Goal: Information Seeking & Learning: Learn about a topic

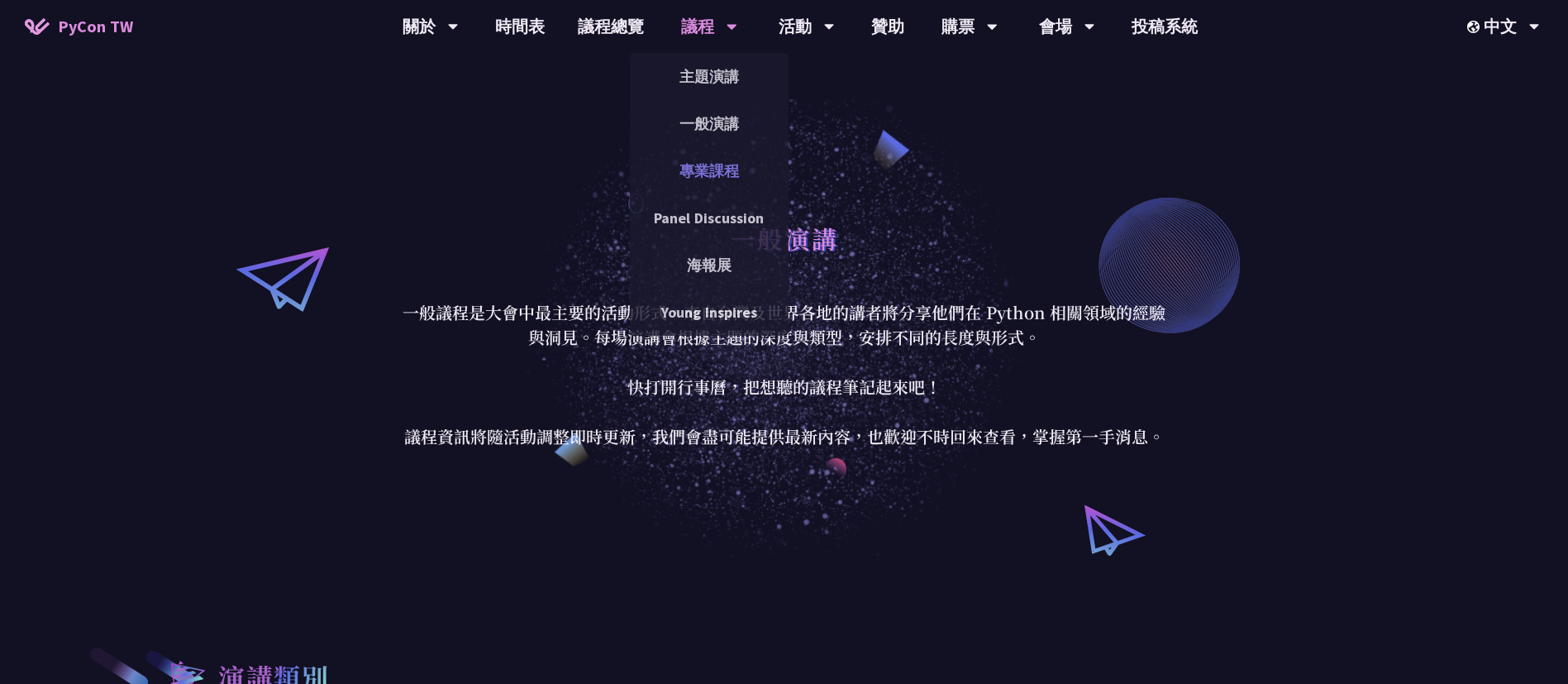
click at [717, 175] on link "專業課程" at bounding box center [709, 171] width 159 height 38
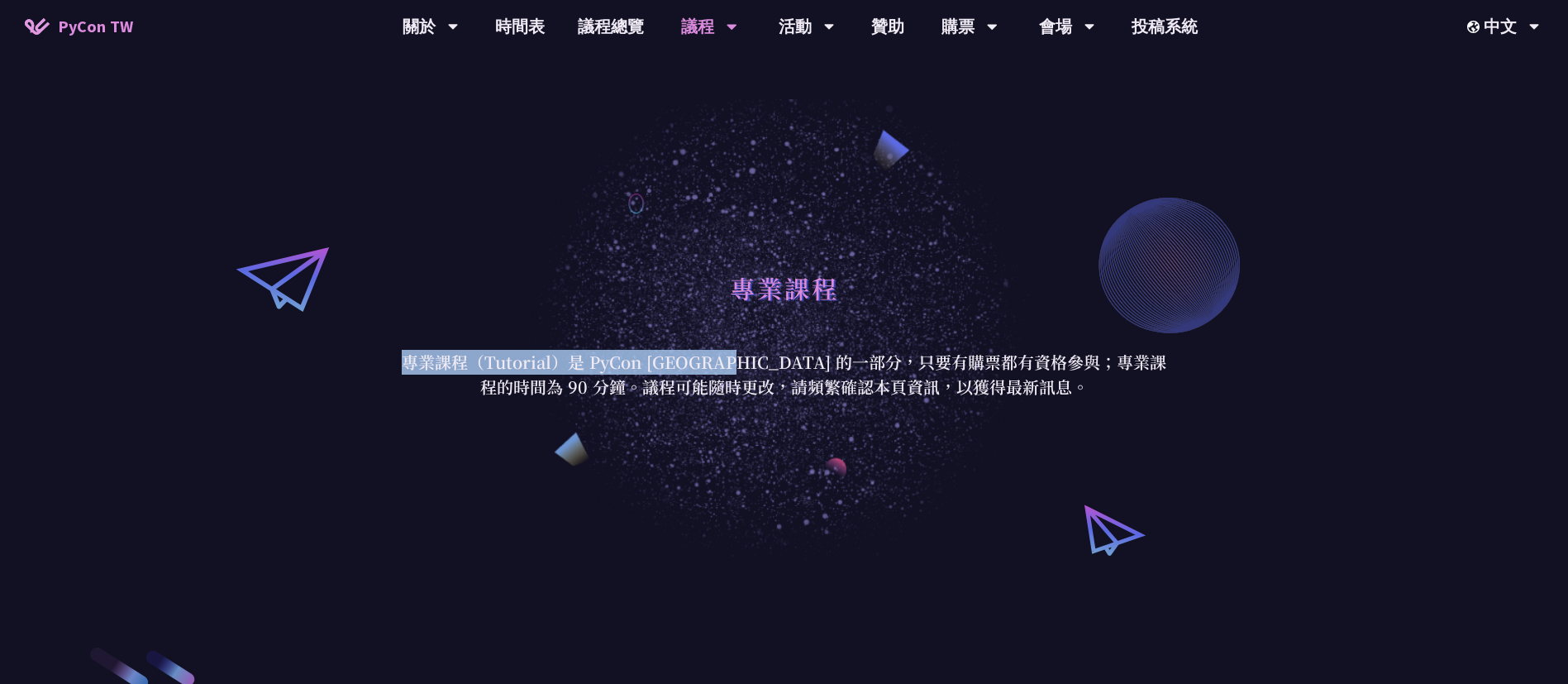
drag, startPoint x: 415, startPoint y: 357, endPoint x: 769, endPoint y: 359, distance: 354.0
click at [766, 359] on p "專業課程（Tutorial）是 PyCon [GEOGRAPHIC_DATA] 的一部分，只要有購票都有資格參與；專業課程的時間為 90 分鐘。議程可能隨時更…" at bounding box center [784, 374] width 769 height 49
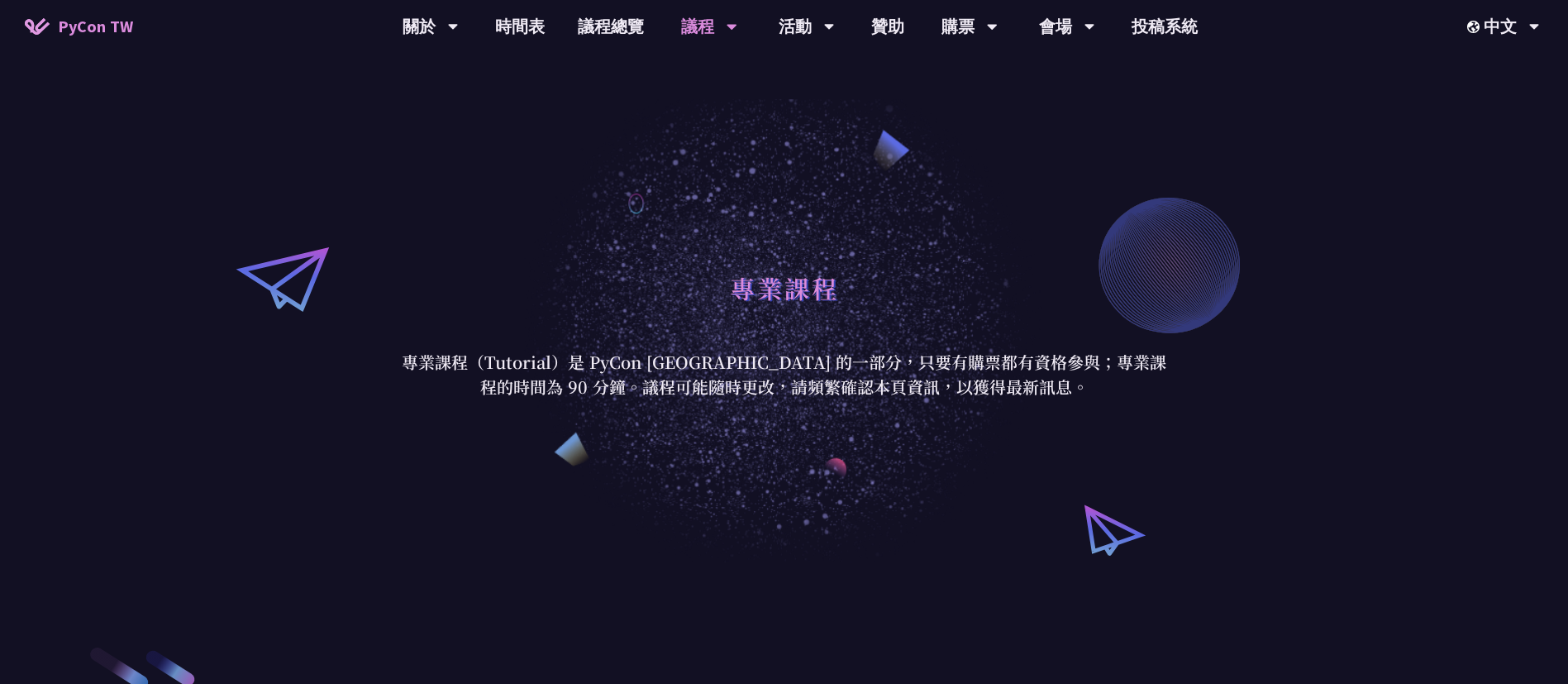
click at [824, 366] on p "專業課程（Tutorial）是 PyCon [GEOGRAPHIC_DATA] 的一部分，只要有購票都有資格參與；專業課程的時間為 90 分鐘。議程可能隨時更…" at bounding box center [784, 374] width 769 height 49
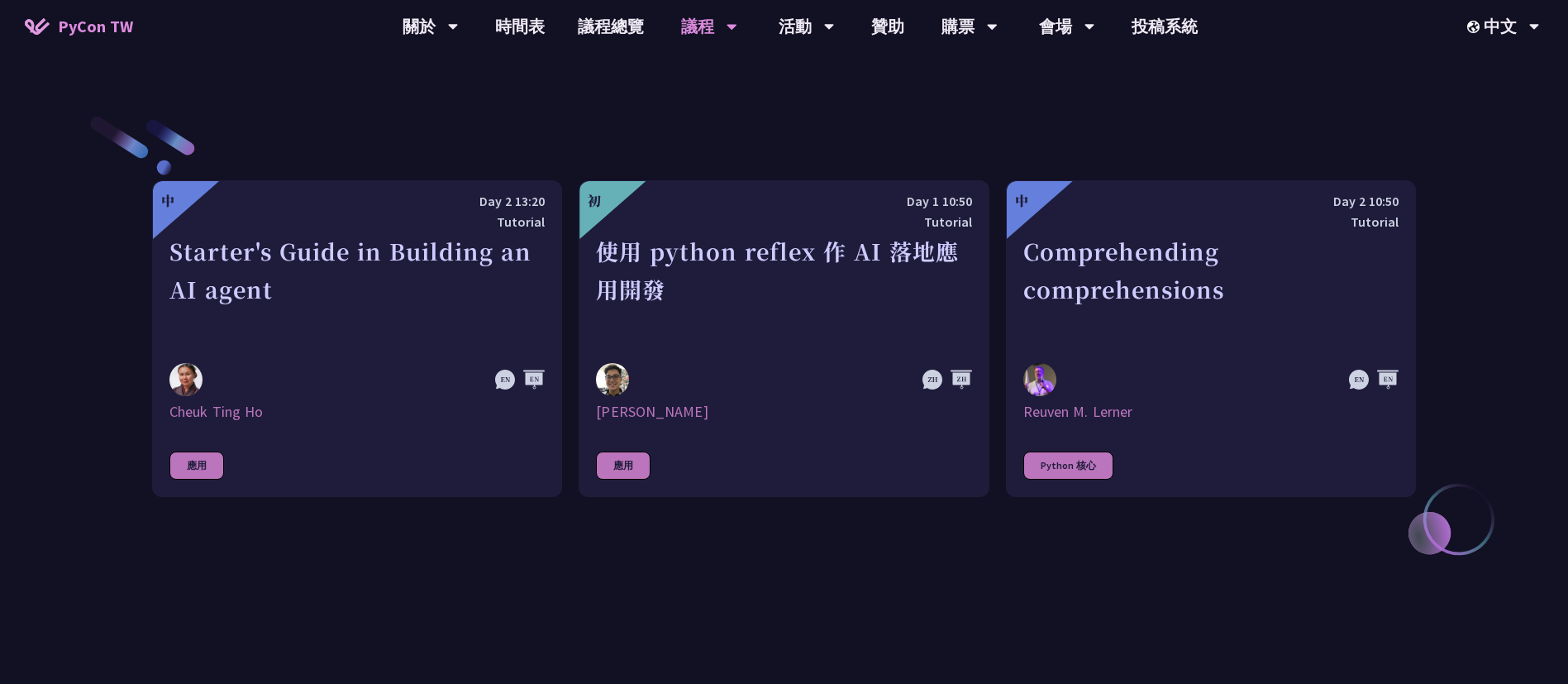
scroll to position [620, 0]
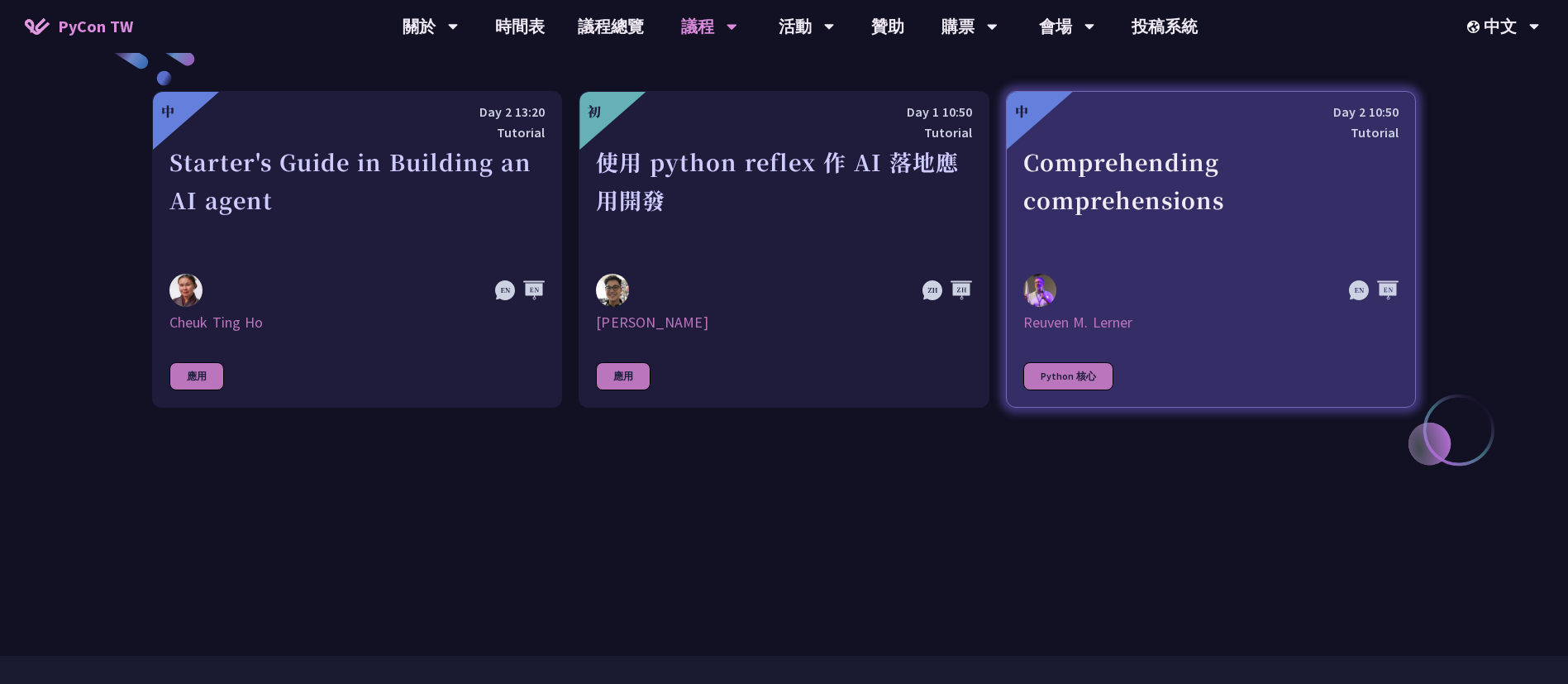
click at [1151, 195] on div "Comprehending comprehensions" at bounding box center [1211, 200] width 375 height 114
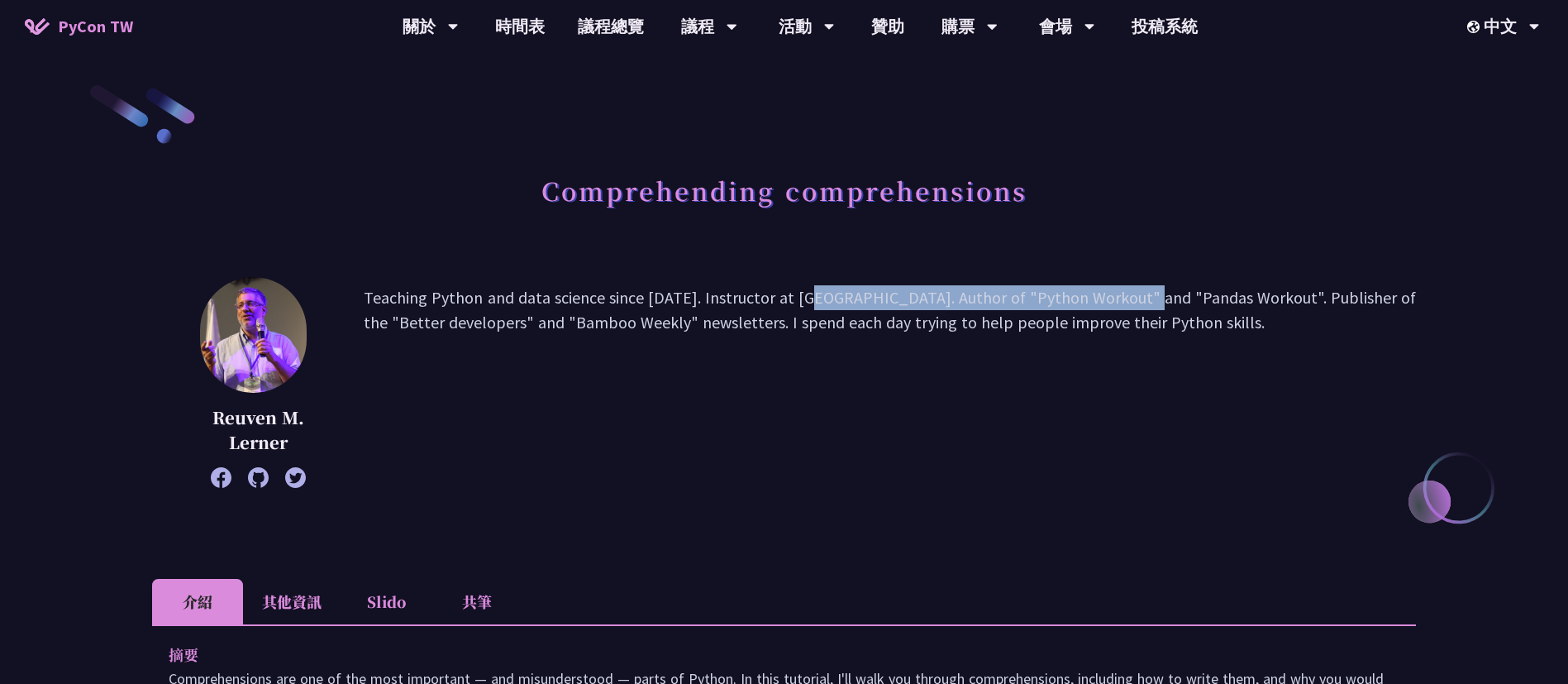
drag, startPoint x: 769, startPoint y: 294, endPoint x: 1029, endPoint y: 301, distance: 260.1
click at [1027, 301] on p "Teaching Python and data science since [DATE]. Instructor at [GEOGRAPHIC_DATA].…" at bounding box center [890, 382] width 1053 height 194
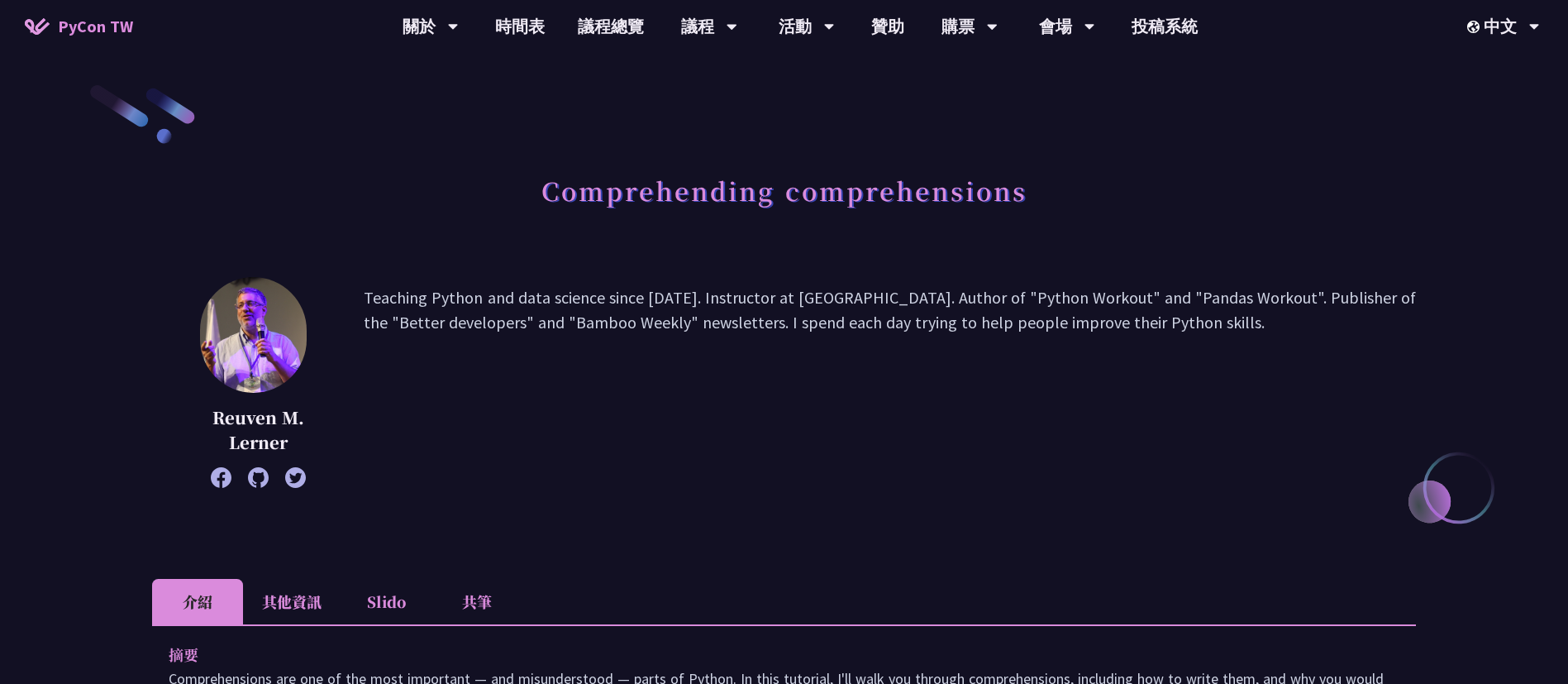
drag, startPoint x: 1059, startPoint y: 309, endPoint x: 1042, endPoint y: 311, distance: 17.1
click at [1060, 309] on p "Teaching Python and data science since [DATE]. Instructor at [GEOGRAPHIC_DATA].…" at bounding box center [890, 382] width 1053 height 194
click at [853, 304] on p "Teaching Python and data science since [DATE]. Instructor at [GEOGRAPHIC_DATA].…" at bounding box center [890, 382] width 1053 height 194
click at [1083, 299] on p "Teaching Python and data science since [DATE]. Instructor at [GEOGRAPHIC_DATA].…" at bounding box center [890, 382] width 1053 height 194
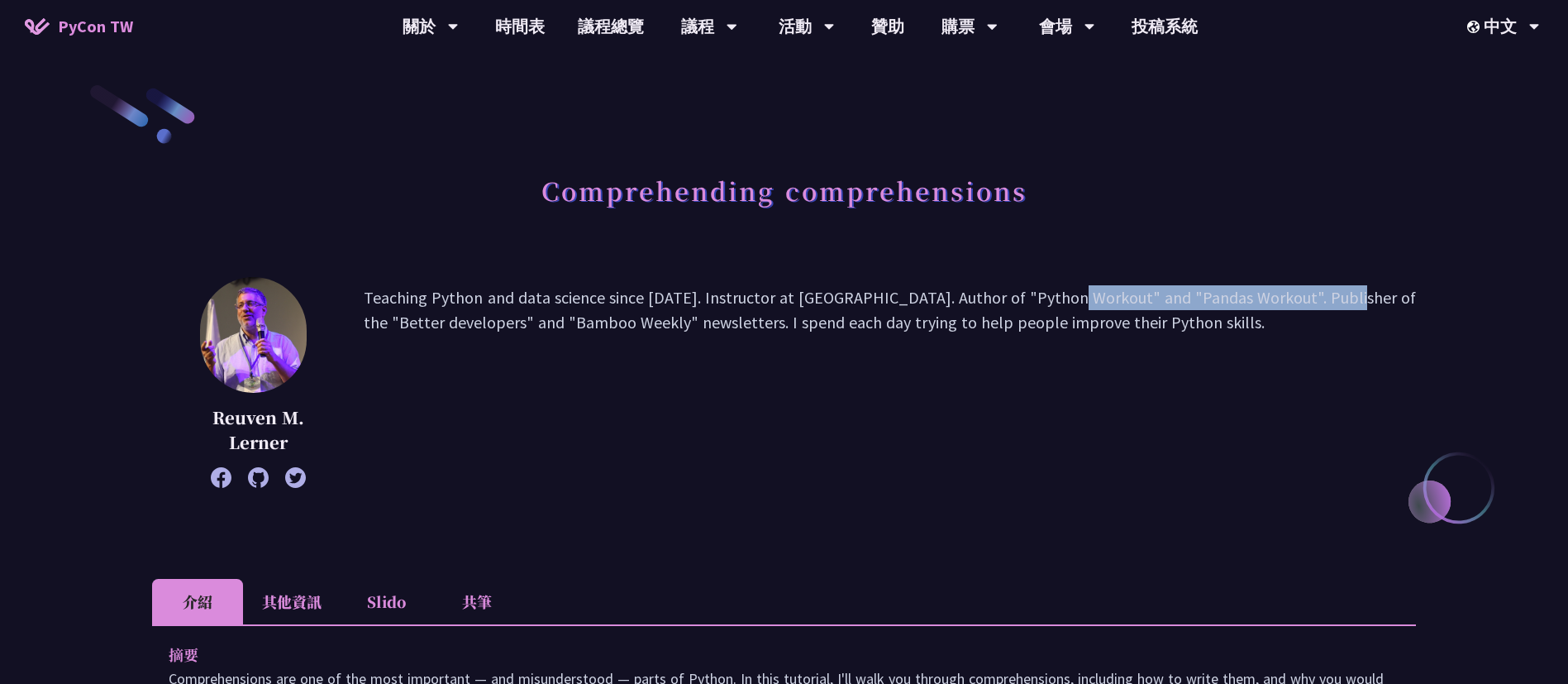
drag, startPoint x: 938, startPoint y: 299, endPoint x: 1229, endPoint y: 299, distance: 291.0
click at [1229, 299] on p "Teaching Python and data science since [DATE]. Instructor at [GEOGRAPHIC_DATA].…" at bounding box center [890, 382] width 1053 height 194
click at [1274, 299] on p "Teaching Python and data science since [DATE]. Instructor at [GEOGRAPHIC_DATA].…" at bounding box center [890, 382] width 1053 height 194
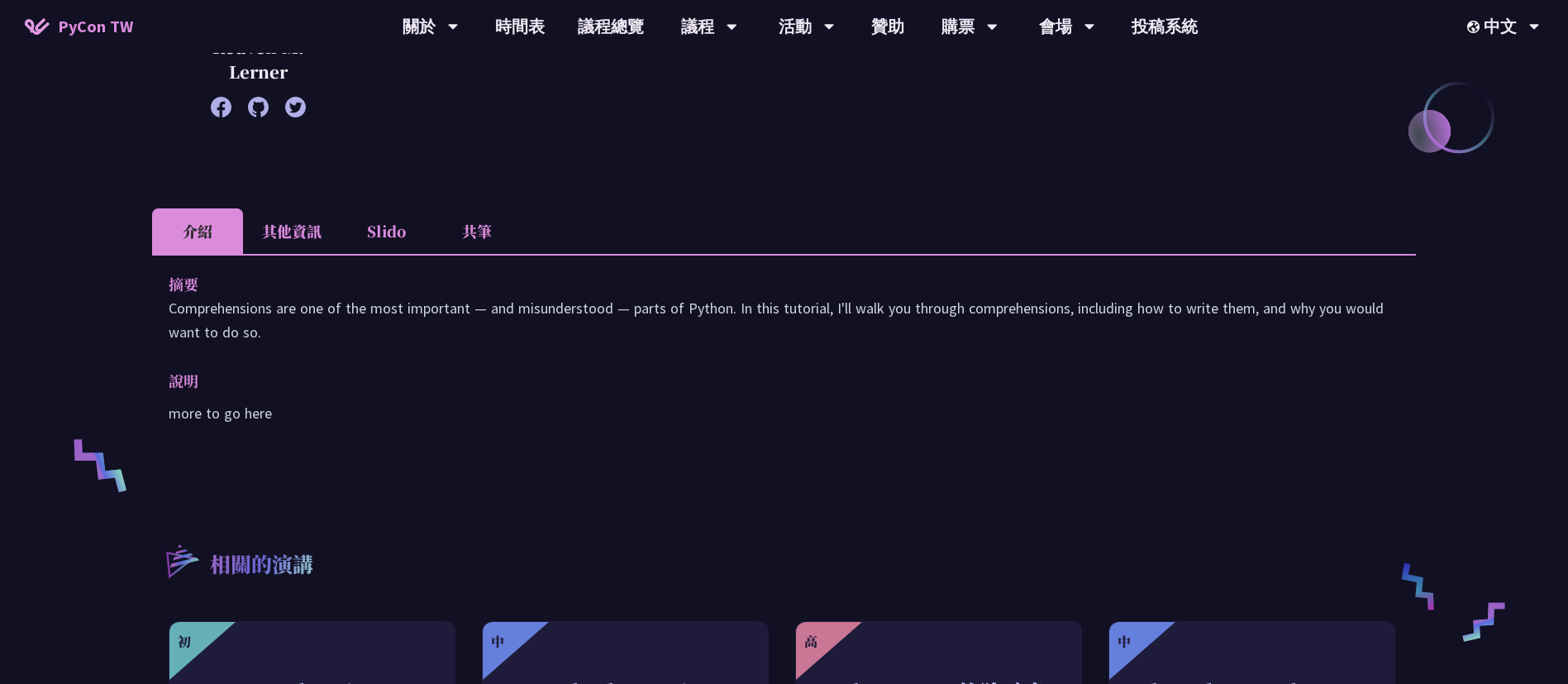
scroll to position [386, 0]
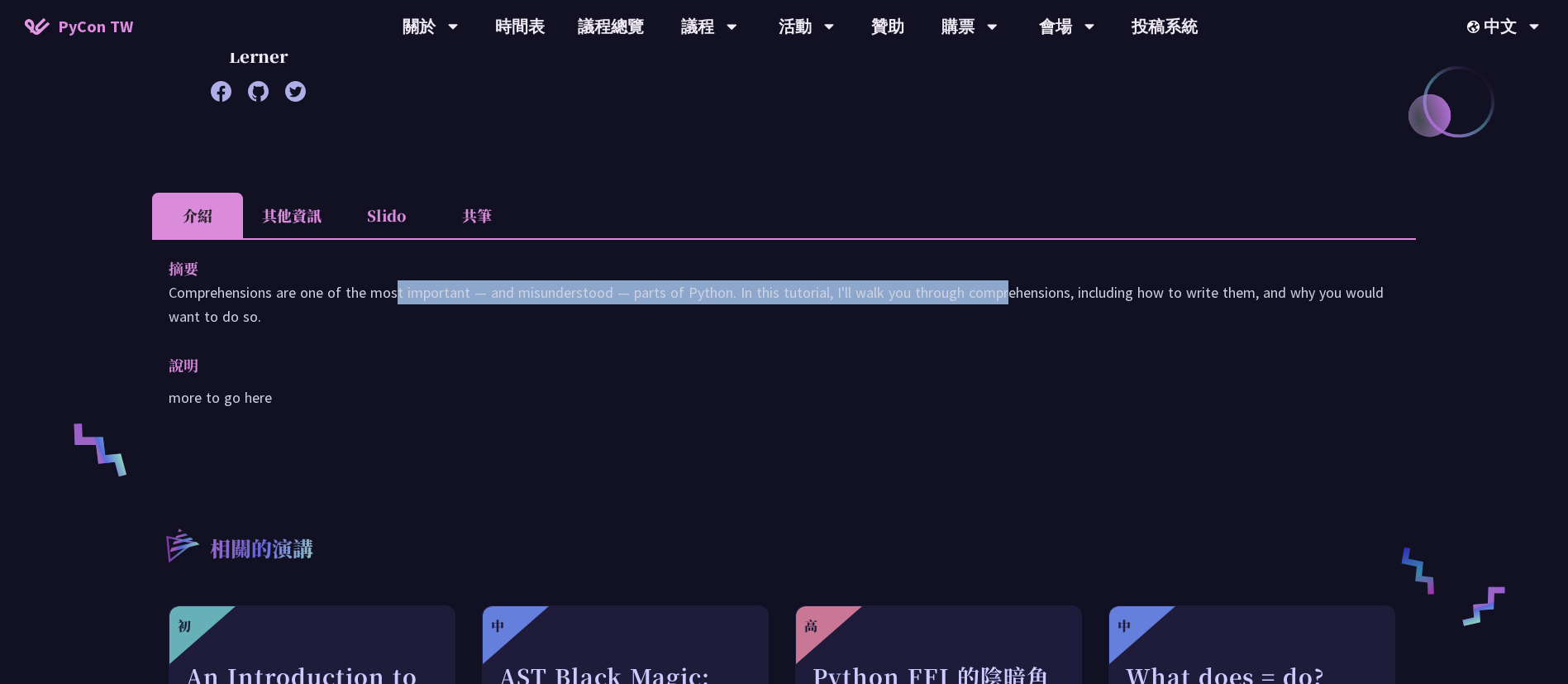
drag, startPoint x: 263, startPoint y: 297, endPoint x: 886, endPoint y: 290, distance: 623.0
click at [886, 290] on p "Comprehensions are one of the most important — and misunderstood — parts of Pyt…" at bounding box center [784, 304] width 1231 height 48
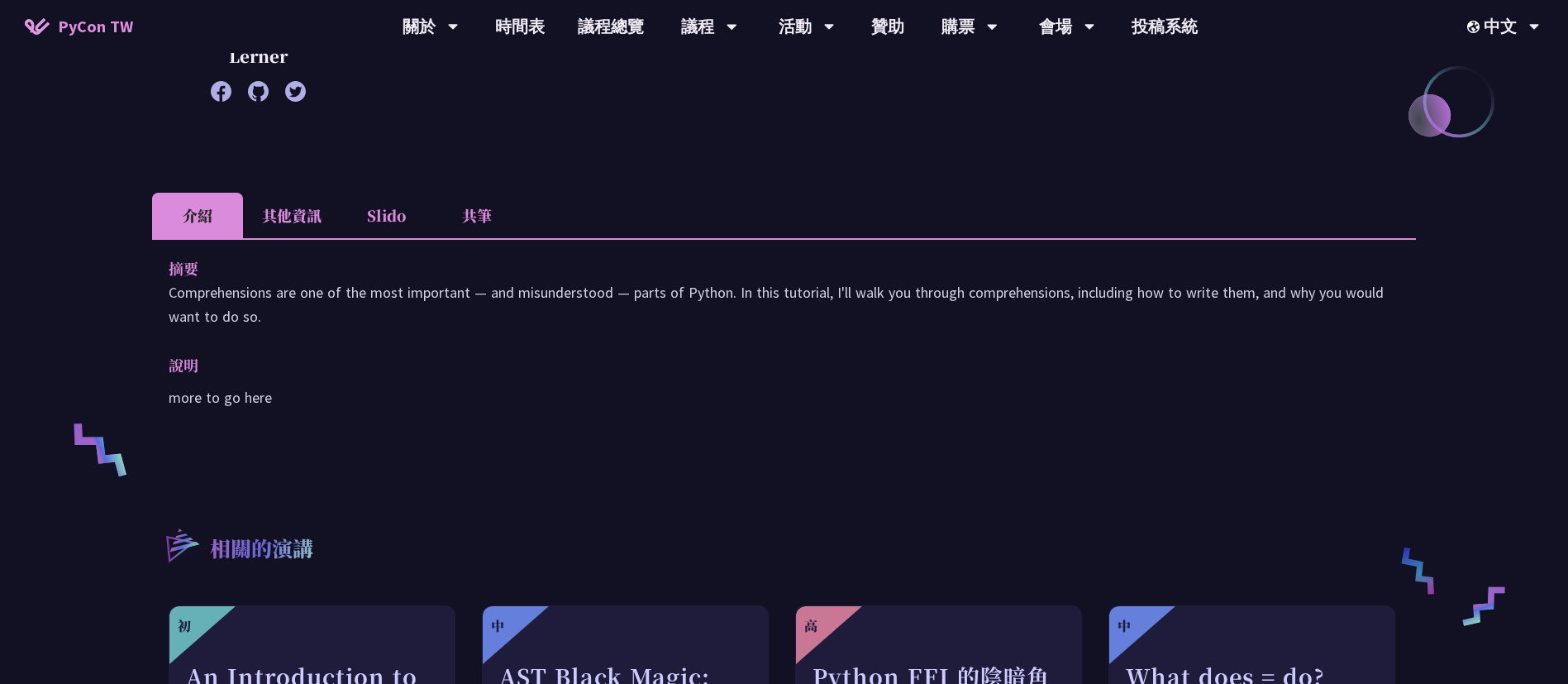
click at [972, 294] on p "Comprehensions are one of the most important — and misunderstood — parts of Pyt…" at bounding box center [784, 304] width 1231 height 48
click at [559, 300] on p "Comprehensions are one of the most important — and misunderstood — parts of Pyt…" at bounding box center [784, 304] width 1231 height 48
click at [564, 295] on p "Comprehensions are one of the most important — and misunderstood — parts of Pyt…" at bounding box center [784, 304] width 1231 height 48
click at [707, 280] on p "Comprehensions are one of the most important — and misunderstood — parts of Pyt…" at bounding box center [784, 304] width 1231 height 48
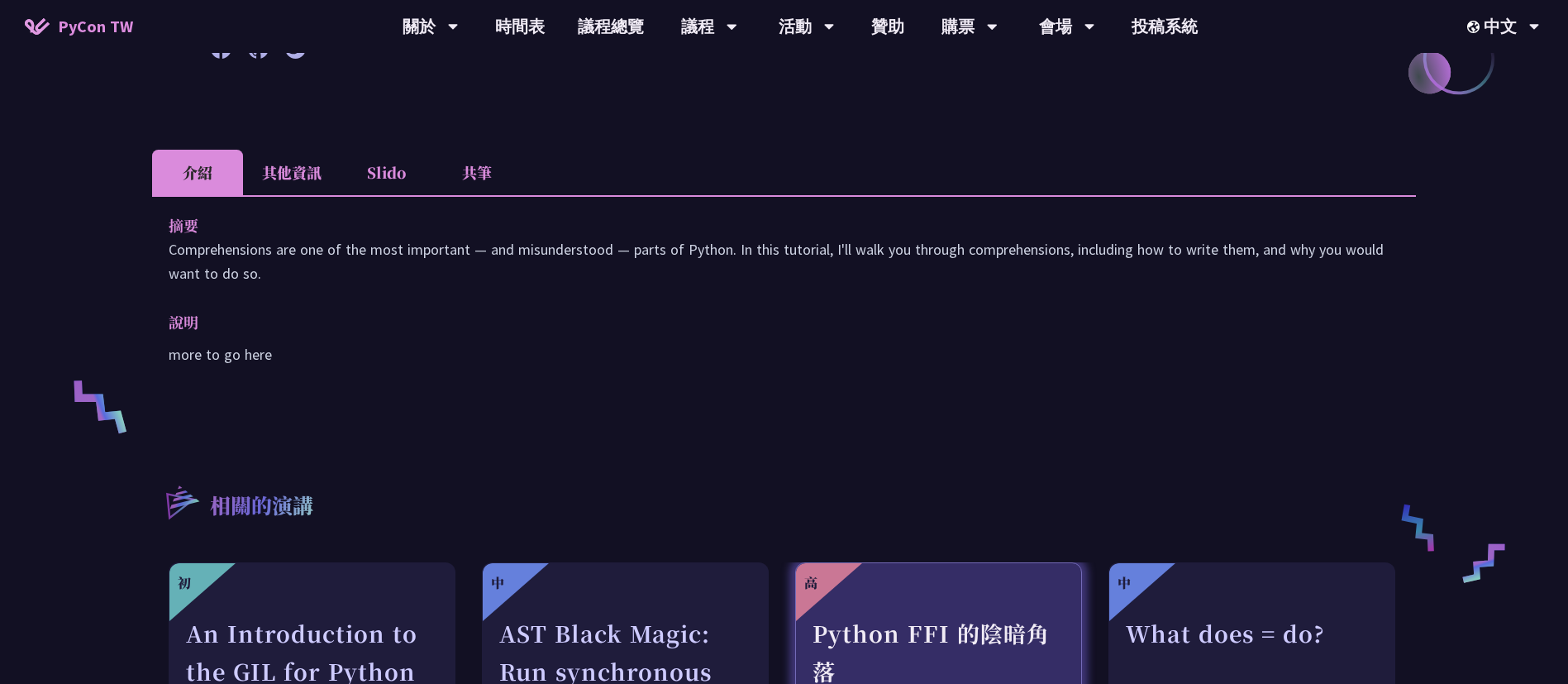
scroll to position [114, 0]
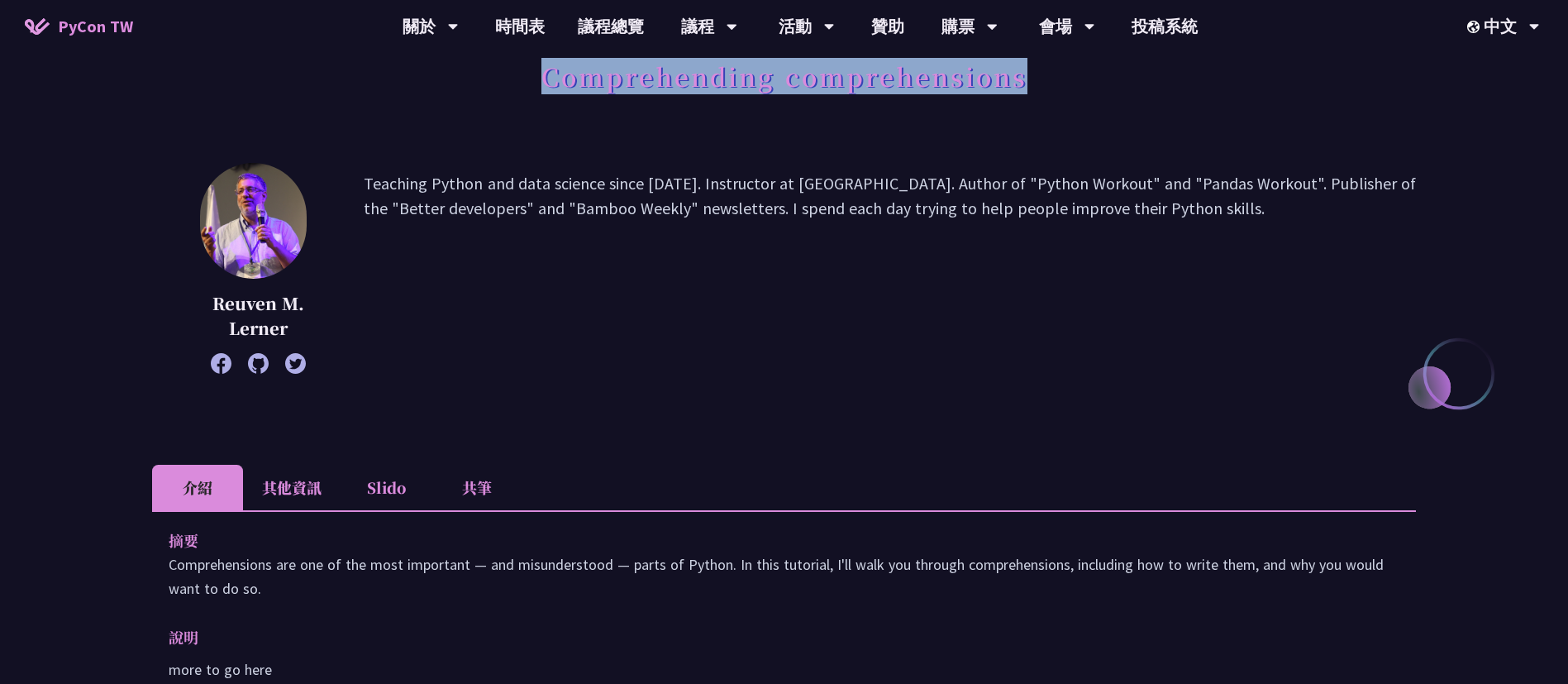
drag, startPoint x: 546, startPoint y: 72, endPoint x: 1028, endPoint y: 81, distance: 482.1
click at [1028, 81] on div "Comprehending comprehensions" at bounding box center [784, 94] width 1264 height 87
copy h1 "Comprehending comprehensions"
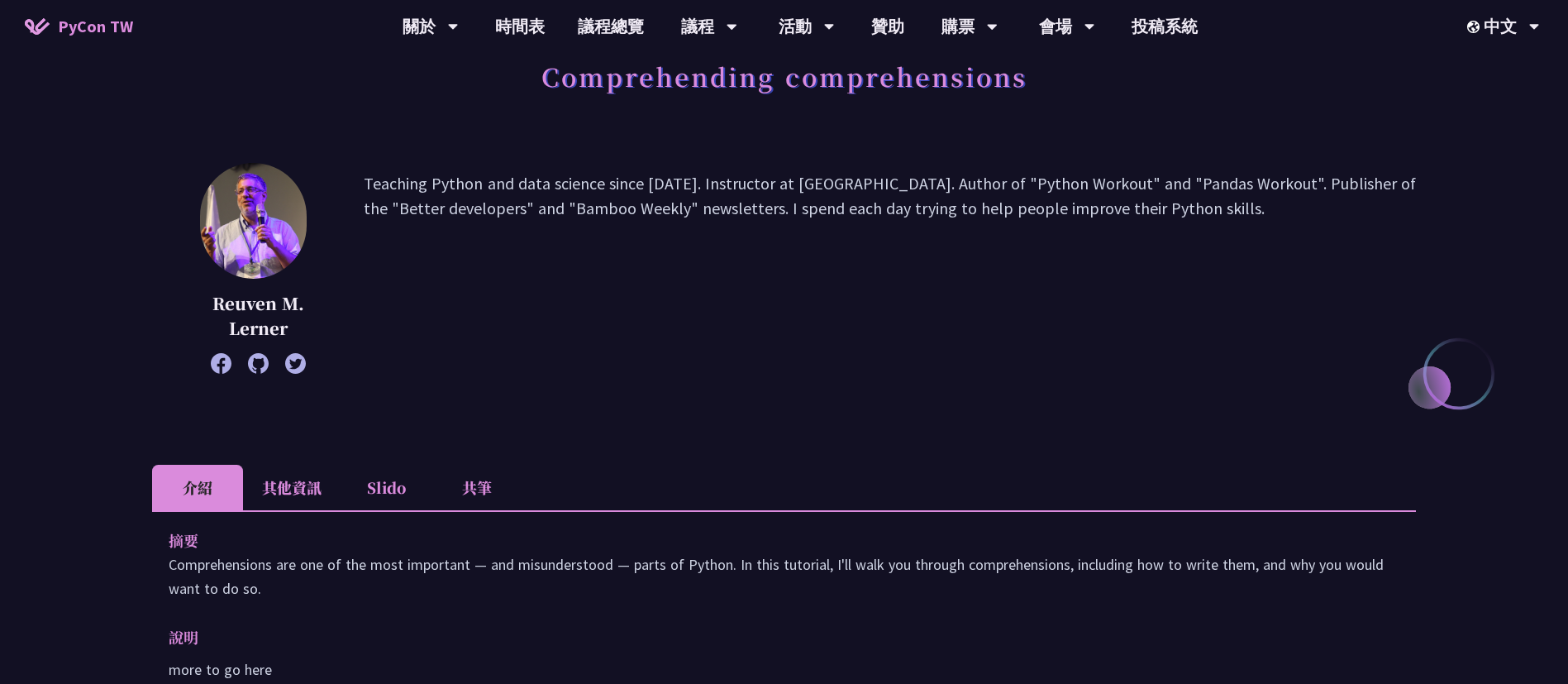
click at [1025, 195] on p "Teaching Python and data science since [DATE]. Instructor at [GEOGRAPHIC_DATA].…" at bounding box center [890, 268] width 1053 height 194
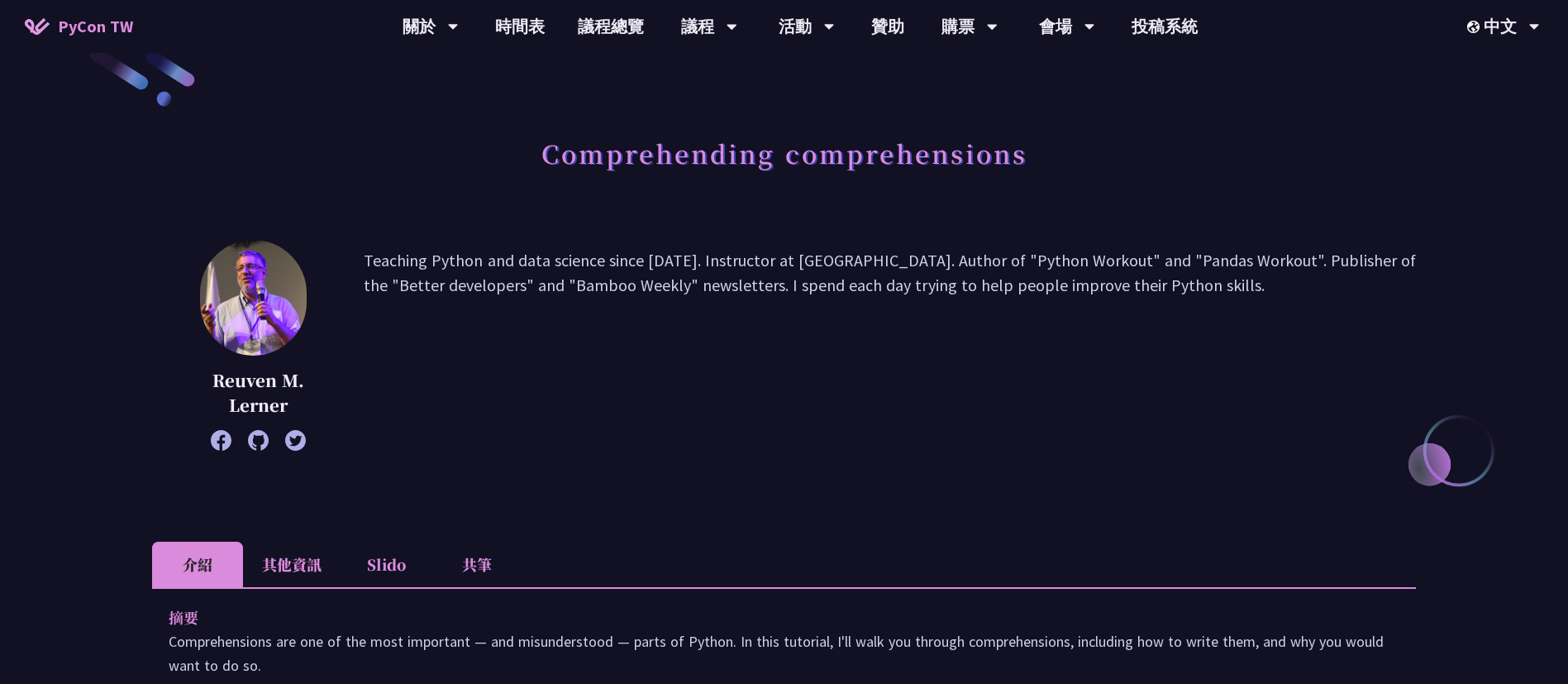
scroll to position [0, 0]
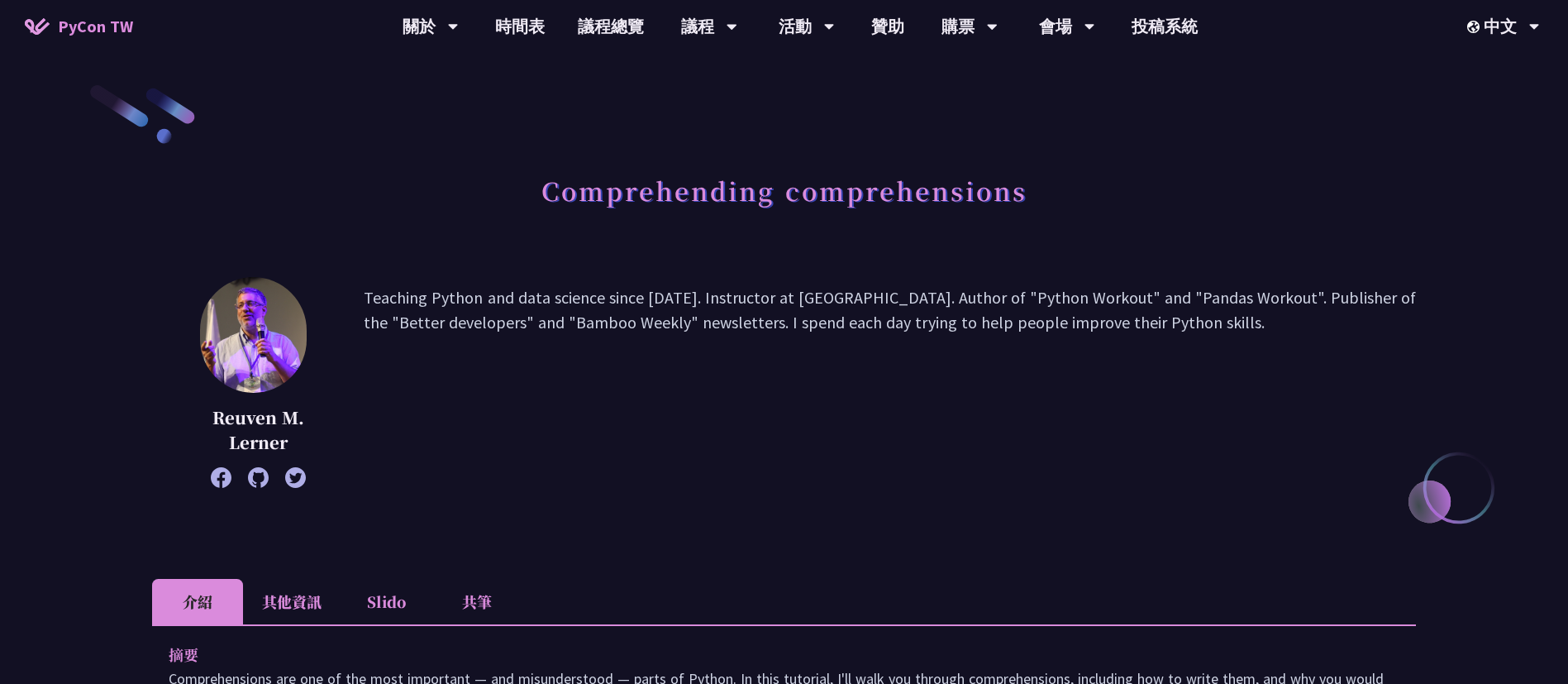
drag, startPoint x: 799, startPoint y: 304, endPoint x: 817, endPoint y: 311, distance: 19.3
click at [799, 304] on p "Teaching Python and data science since [DATE]. Instructor at [GEOGRAPHIC_DATA].…" at bounding box center [890, 382] width 1053 height 194
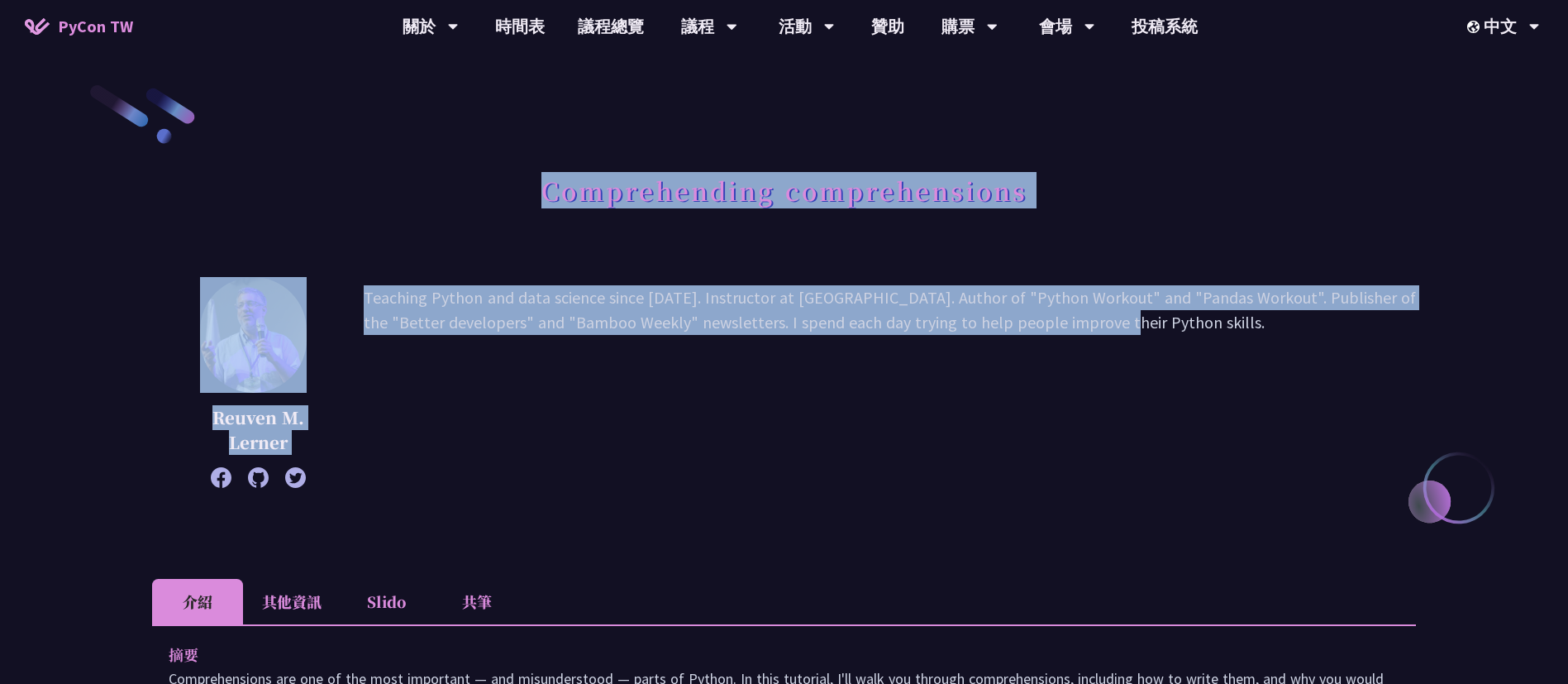
drag, startPoint x: 542, startPoint y: 190, endPoint x: 1017, endPoint y: 371, distance: 508.3
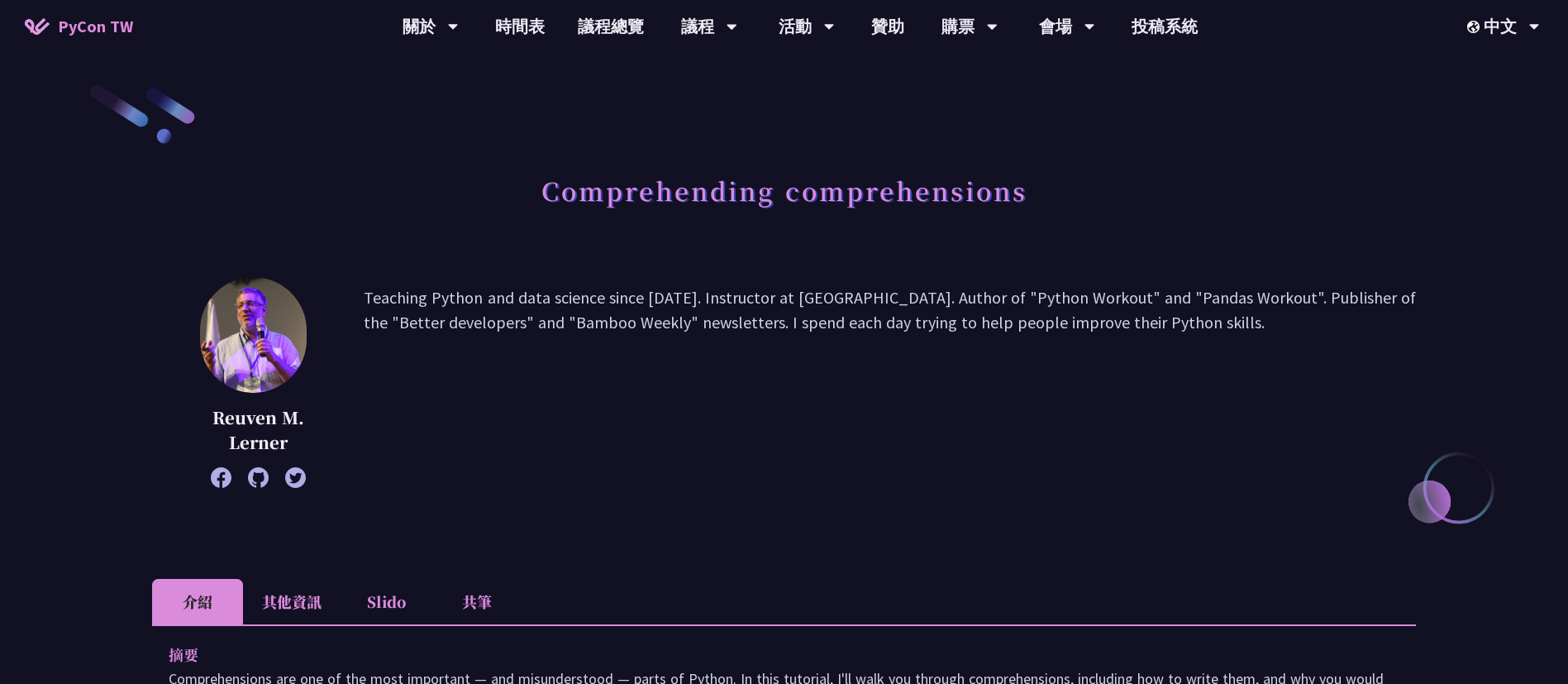
click at [1141, 409] on p "Teaching Python and data science since [DATE]. Instructor at [GEOGRAPHIC_DATA].…" at bounding box center [890, 382] width 1053 height 194
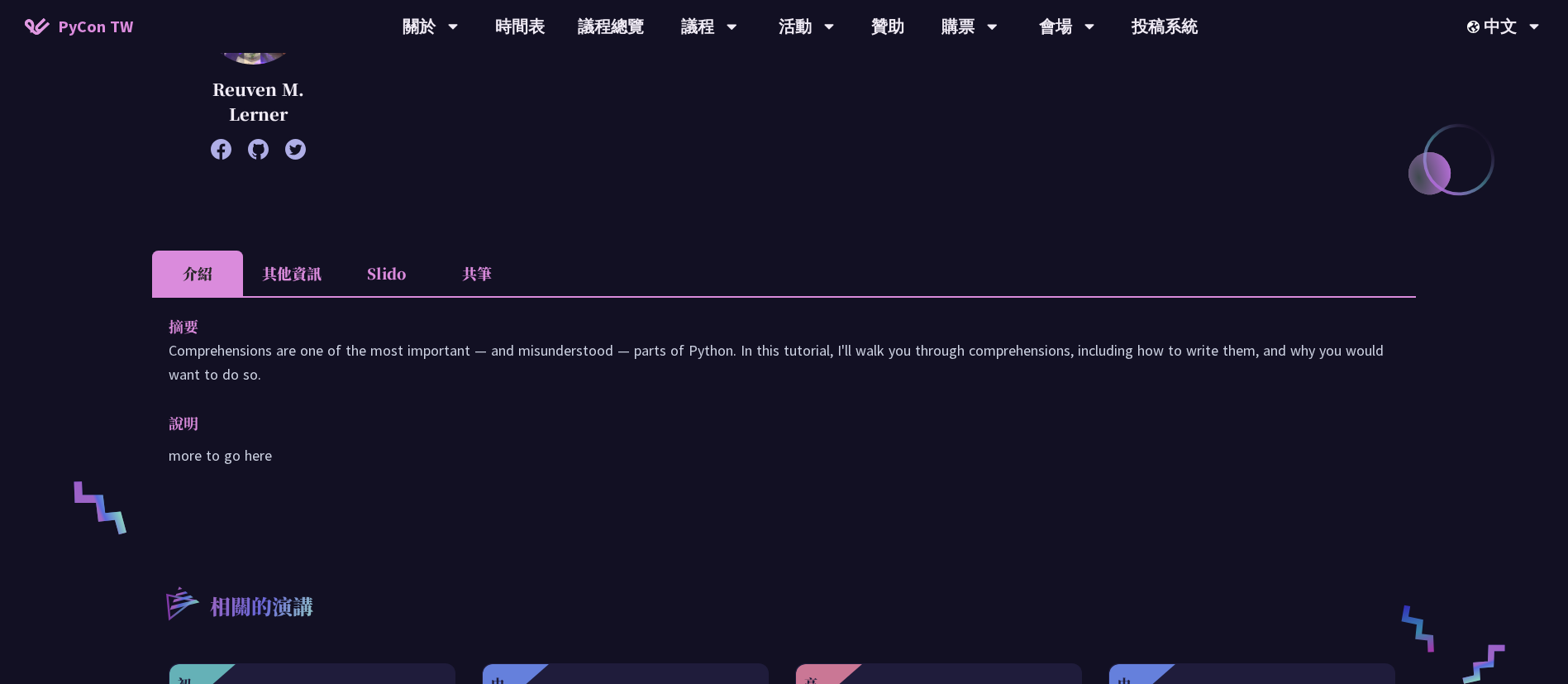
scroll to position [413, 0]
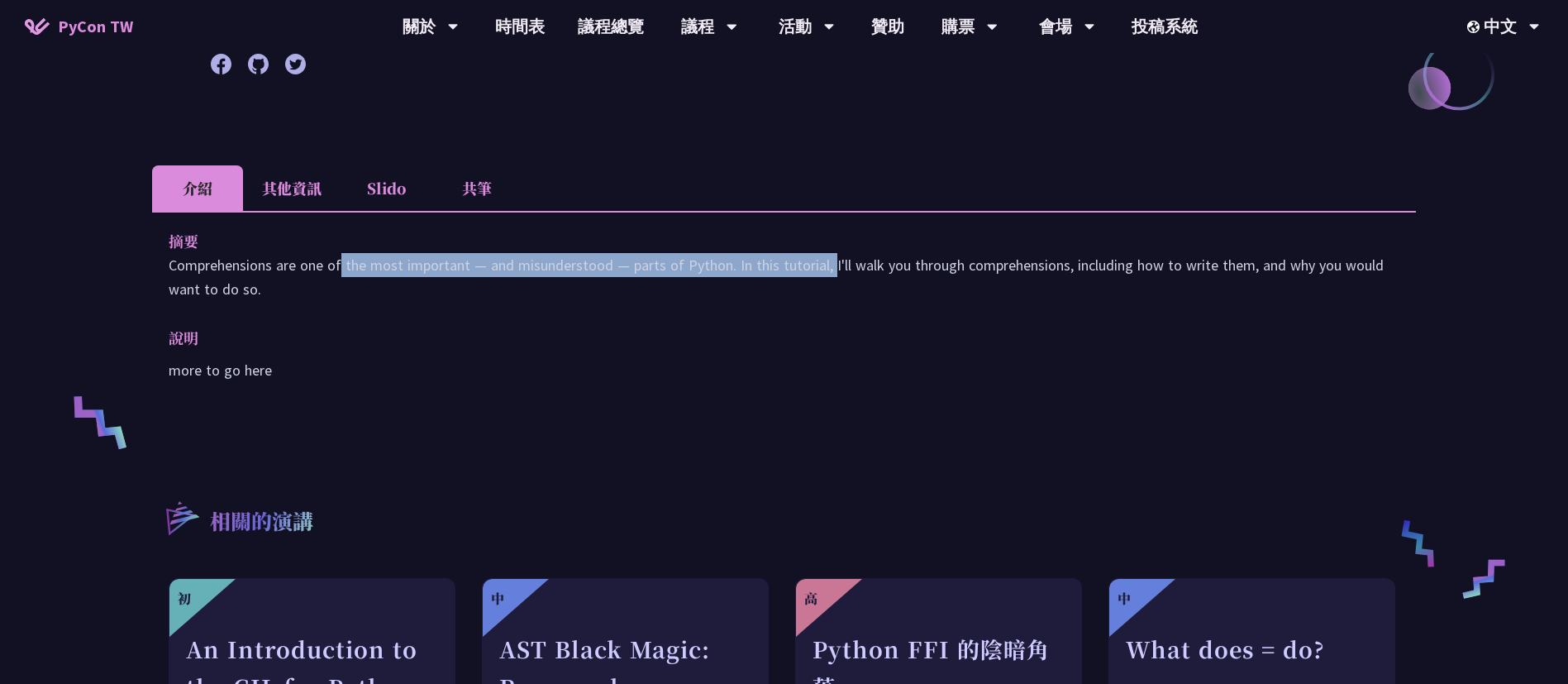
drag, startPoint x: 202, startPoint y: 272, endPoint x: 717, endPoint y: 263, distance: 515.1
click at [715, 263] on p "Comprehensions are one of the most important — and misunderstood — parts of Pyt…" at bounding box center [784, 277] width 1231 height 48
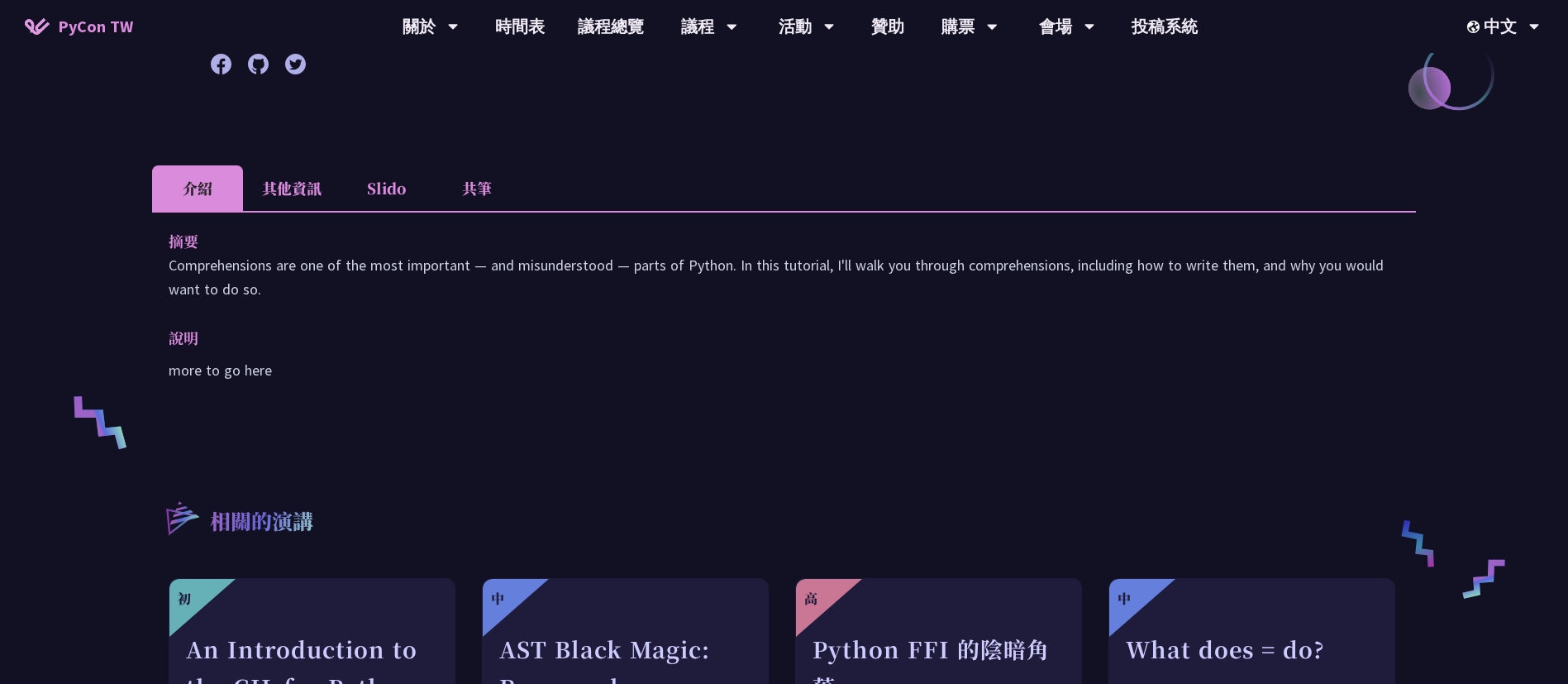
click at [794, 264] on p "Comprehensions are one of the most important — and misunderstood — parts of Pyt…" at bounding box center [784, 277] width 1231 height 48
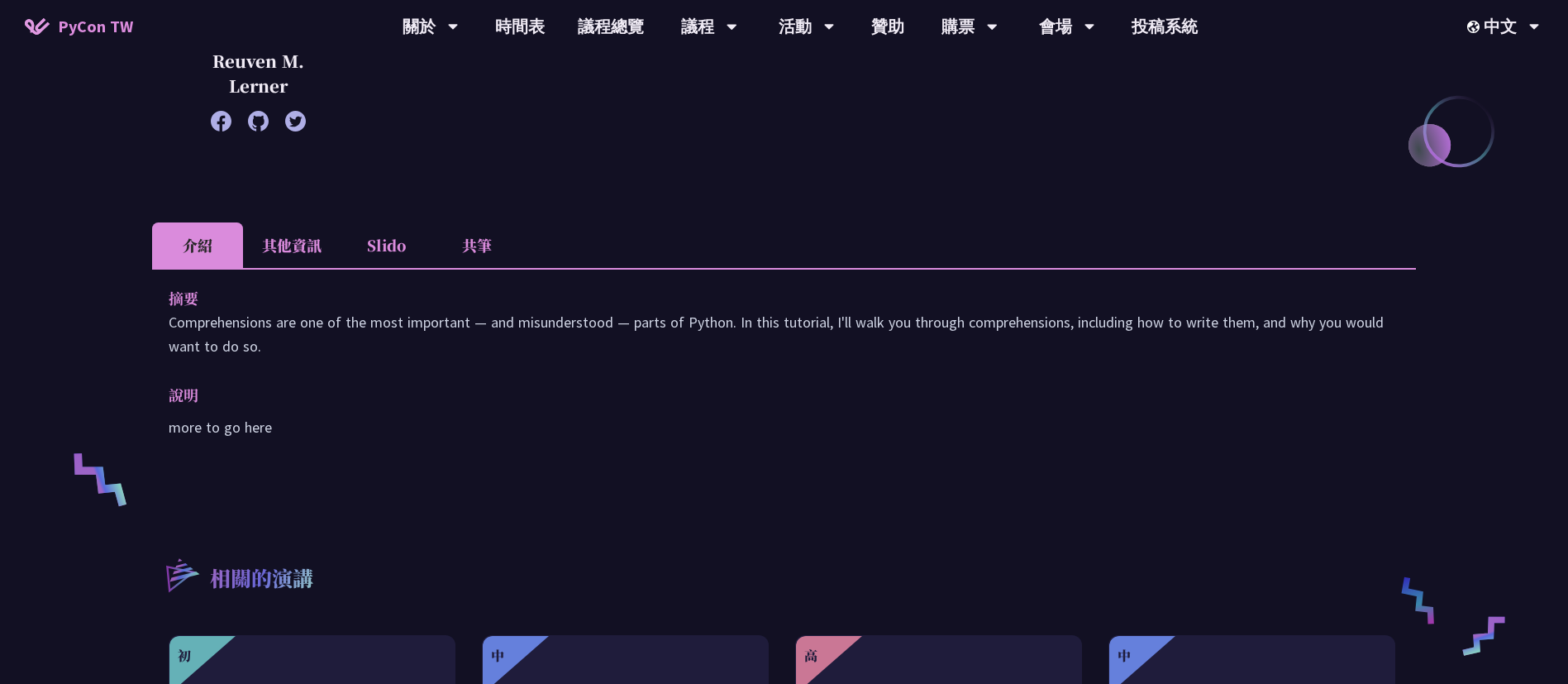
scroll to position [0, 0]
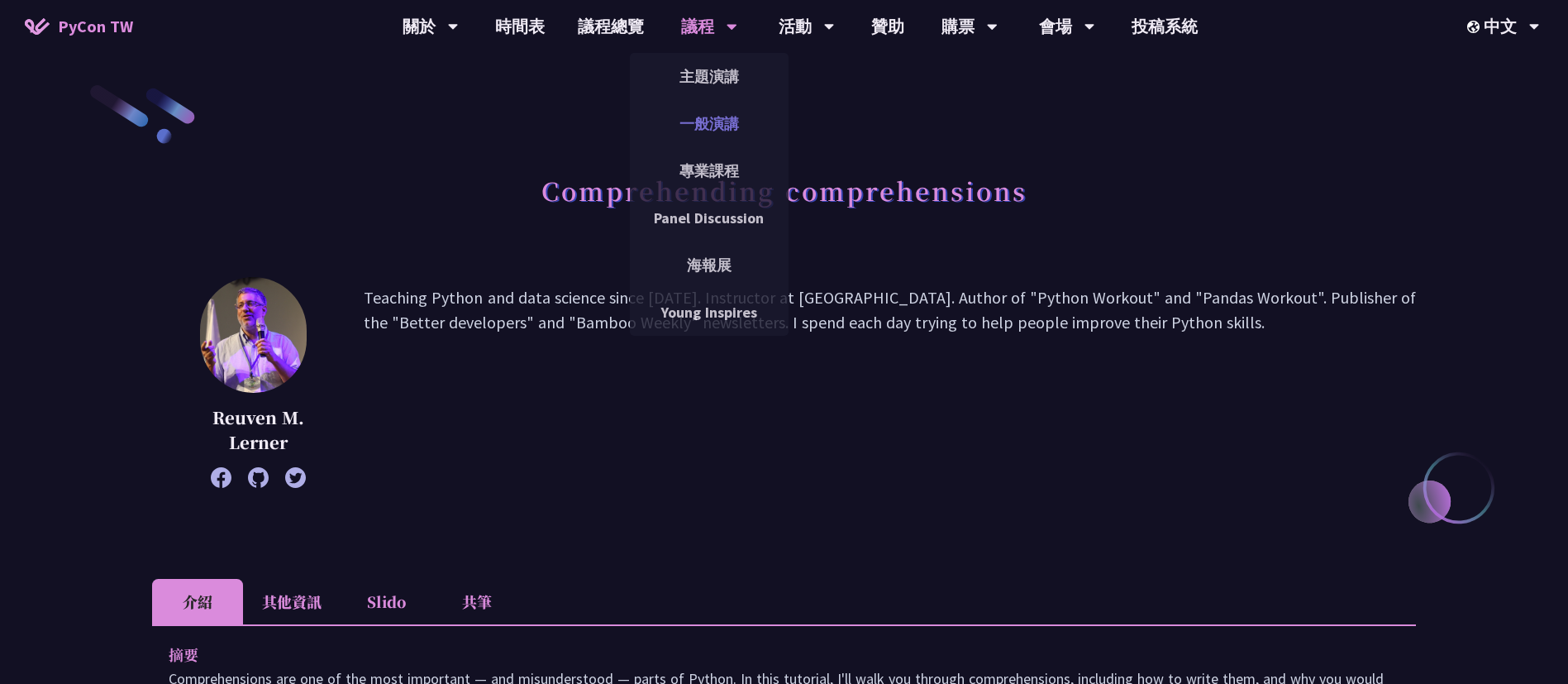
click at [711, 130] on link "一般演講" at bounding box center [709, 124] width 159 height 38
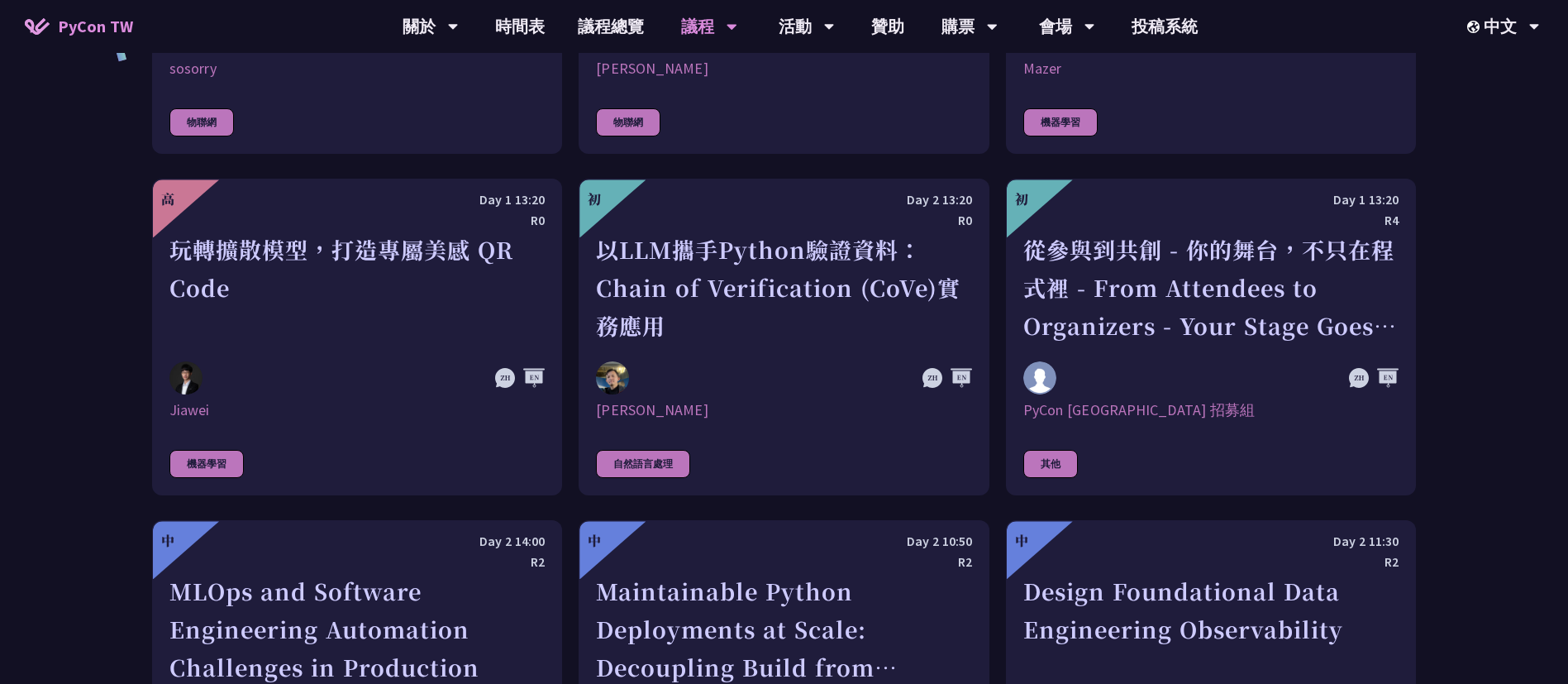
scroll to position [3453, 0]
